Goal: Navigation & Orientation: Find specific page/section

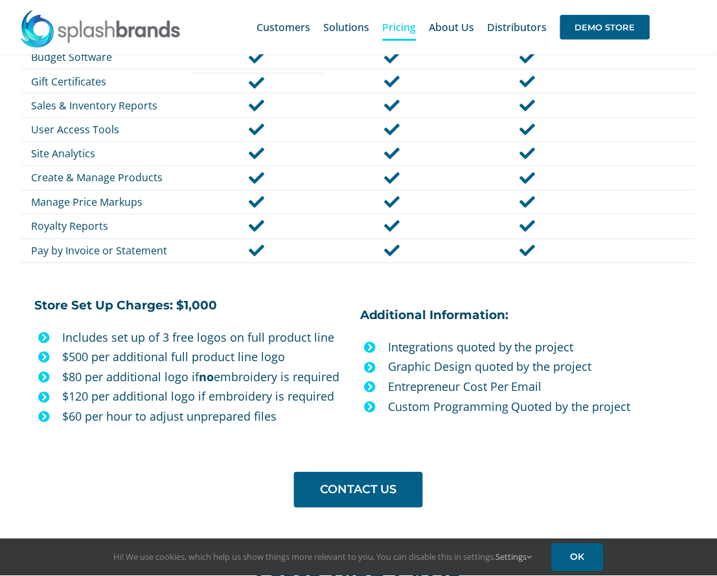
scroll to position [1004, 0]
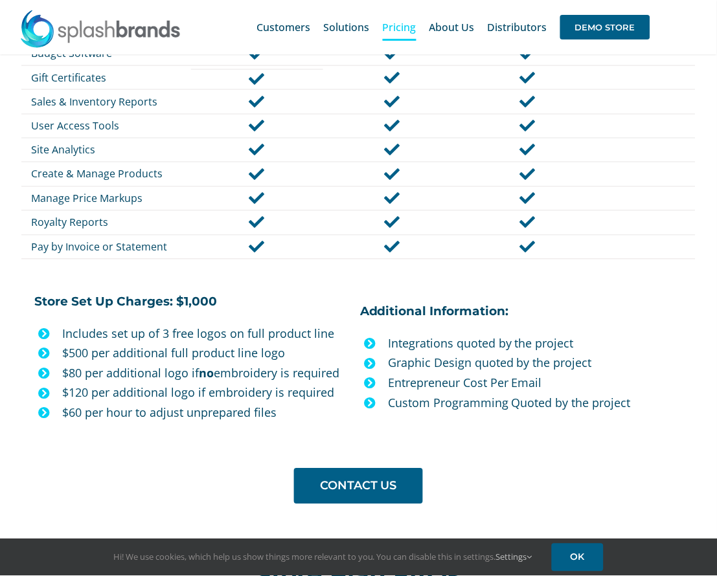
click at [374, 398] on icon at bounding box center [370, 404] width 12 height 12
click at [370, 378] on icon at bounding box center [370, 384] width 12 height 12
click at [375, 358] on icon at bounding box center [370, 364] width 12 height 12
click at [374, 338] on icon at bounding box center [370, 344] width 12 height 12
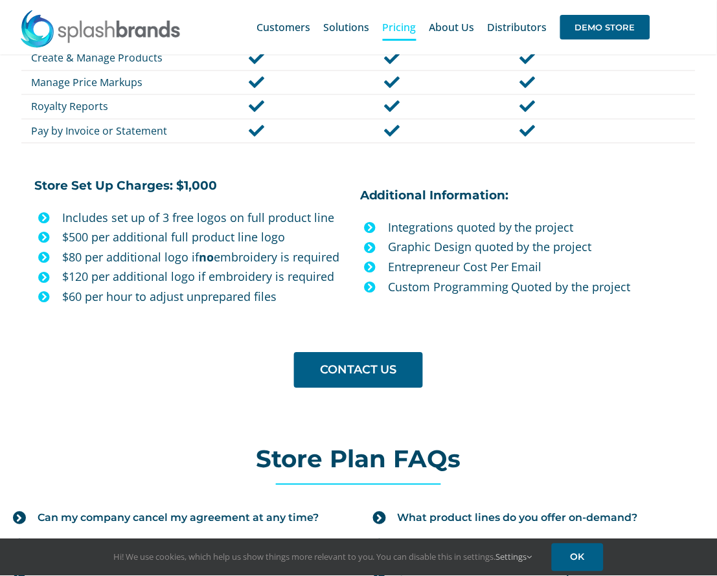
scroll to position [1349, 0]
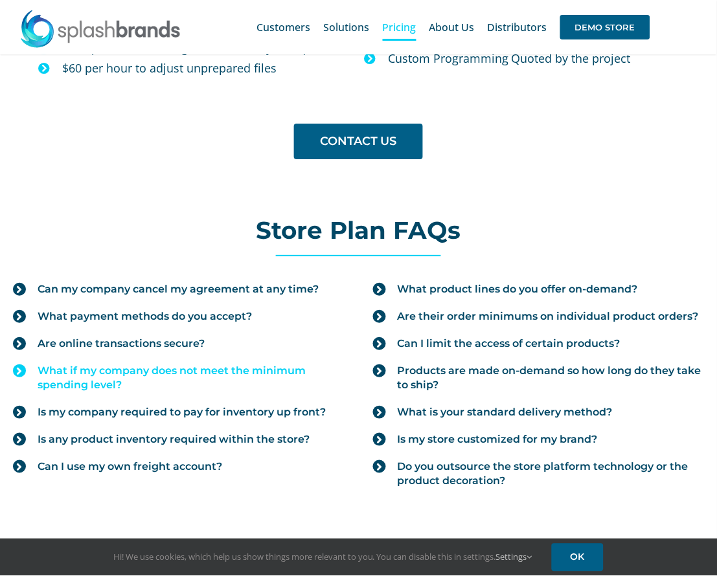
click at [18, 365] on icon at bounding box center [19, 371] width 13 height 13
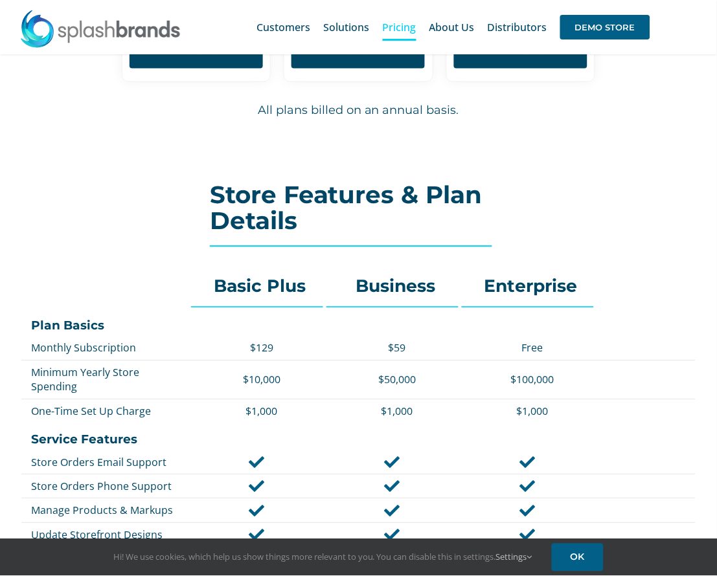
scroll to position [486, 0]
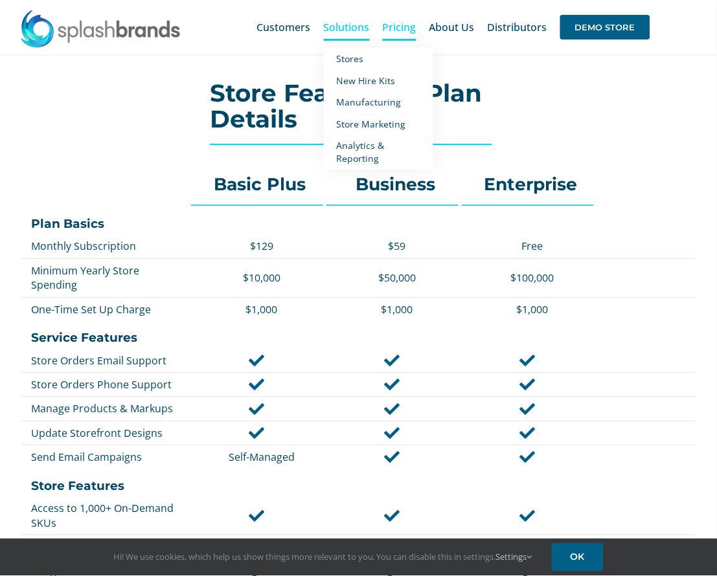
click at [339, 32] on span "Solutions" at bounding box center [347, 27] width 46 height 10
click at [346, 54] on span "Stores" at bounding box center [350, 58] width 27 height 12
